Goal: Task Accomplishment & Management: Complete application form

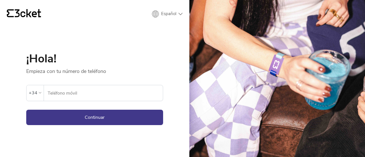
type input "914151279"
click at [80, 120] on button "Continuar" at bounding box center [94, 117] width 137 height 15
click at [82, 94] on input "914151279" at bounding box center [104, 93] width 115 height 16
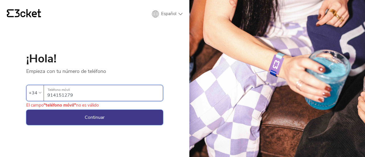
click at [92, 117] on button "Continuar" at bounding box center [94, 117] width 137 height 15
click at [78, 94] on input "914151279" at bounding box center [104, 93] width 115 height 16
drag, startPoint x: 45, startPoint y: 98, endPoint x: 41, endPoint y: 98, distance: 3.7
click at [41, 98] on div "+34 914151279 Teléfono móvil" at bounding box center [94, 93] width 137 height 16
click at [74, 96] on input "914151279" at bounding box center [104, 93] width 115 height 16
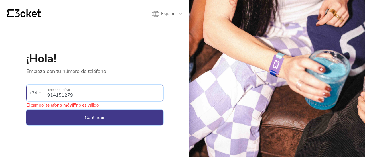
click at [58, 114] on button "Continuar" at bounding box center [94, 117] width 137 height 15
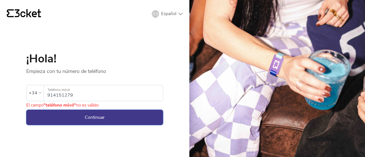
click at [58, 118] on button "Continuar" at bounding box center [94, 117] width 137 height 15
click at [37, 87] on div "+34" at bounding box center [35, 92] width 17 height 15
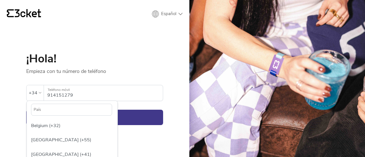
click at [48, 107] on input "text" at bounding box center [71, 110] width 81 height 12
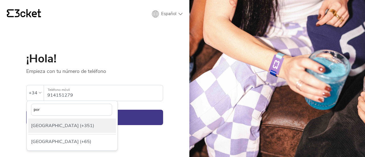
type input "por"
click at [55, 128] on div "[GEOGRAPHIC_DATA] (+351)" at bounding box center [72, 126] width 88 height 14
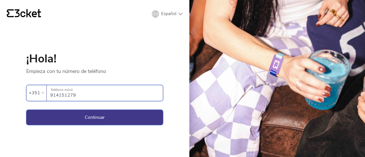
click at [72, 112] on button "Continuar" at bounding box center [94, 117] width 137 height 15
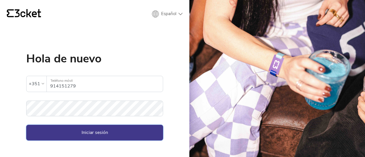
click at [90, 137] on button "Iniciar sesión" at bounding box center [94, 132] width 137 height 15
